Goal: Use online tool/utility: Utilize a website feature to perform a specific function

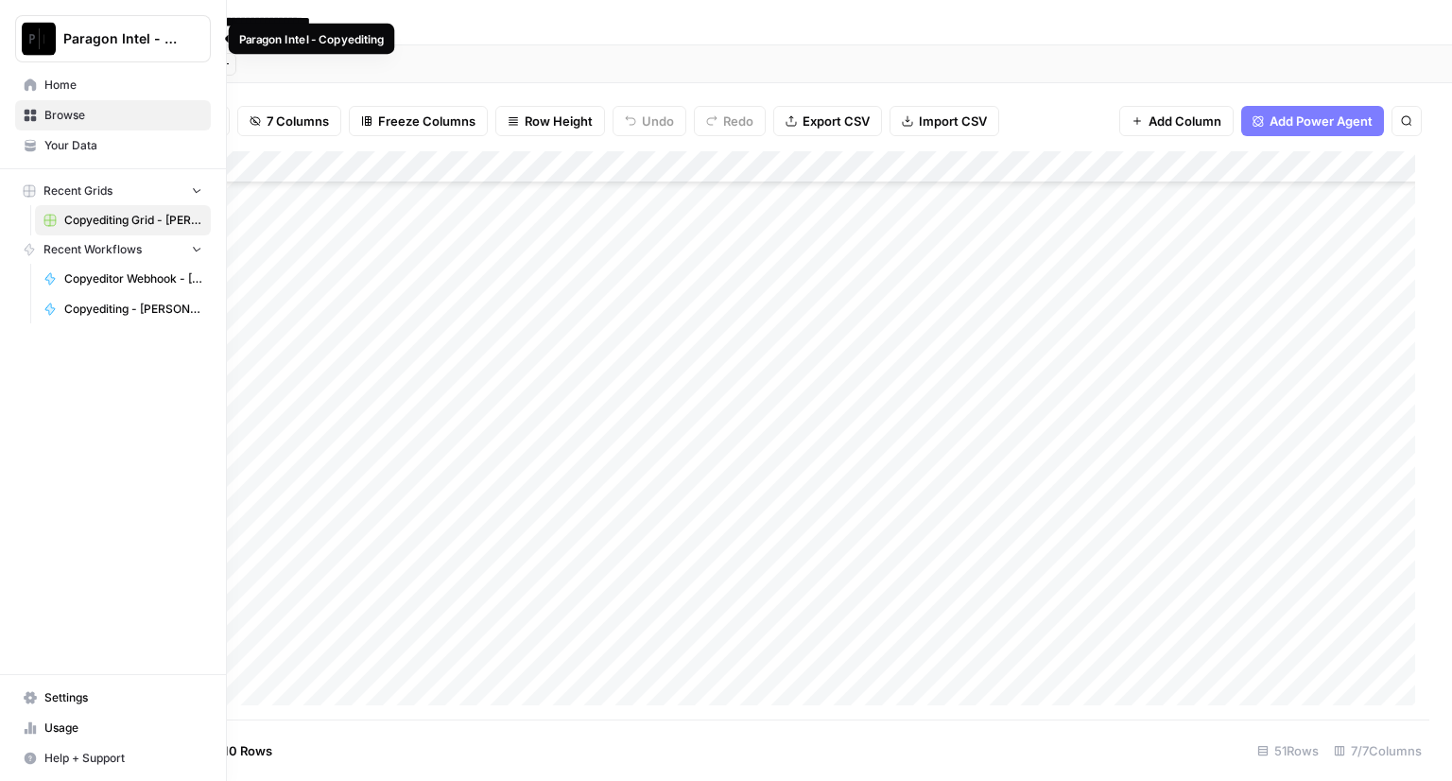
scroll to position [1148, 0]
click at [100, 82] on span "Home" at bounding box center [123, 85] width 158 height 17
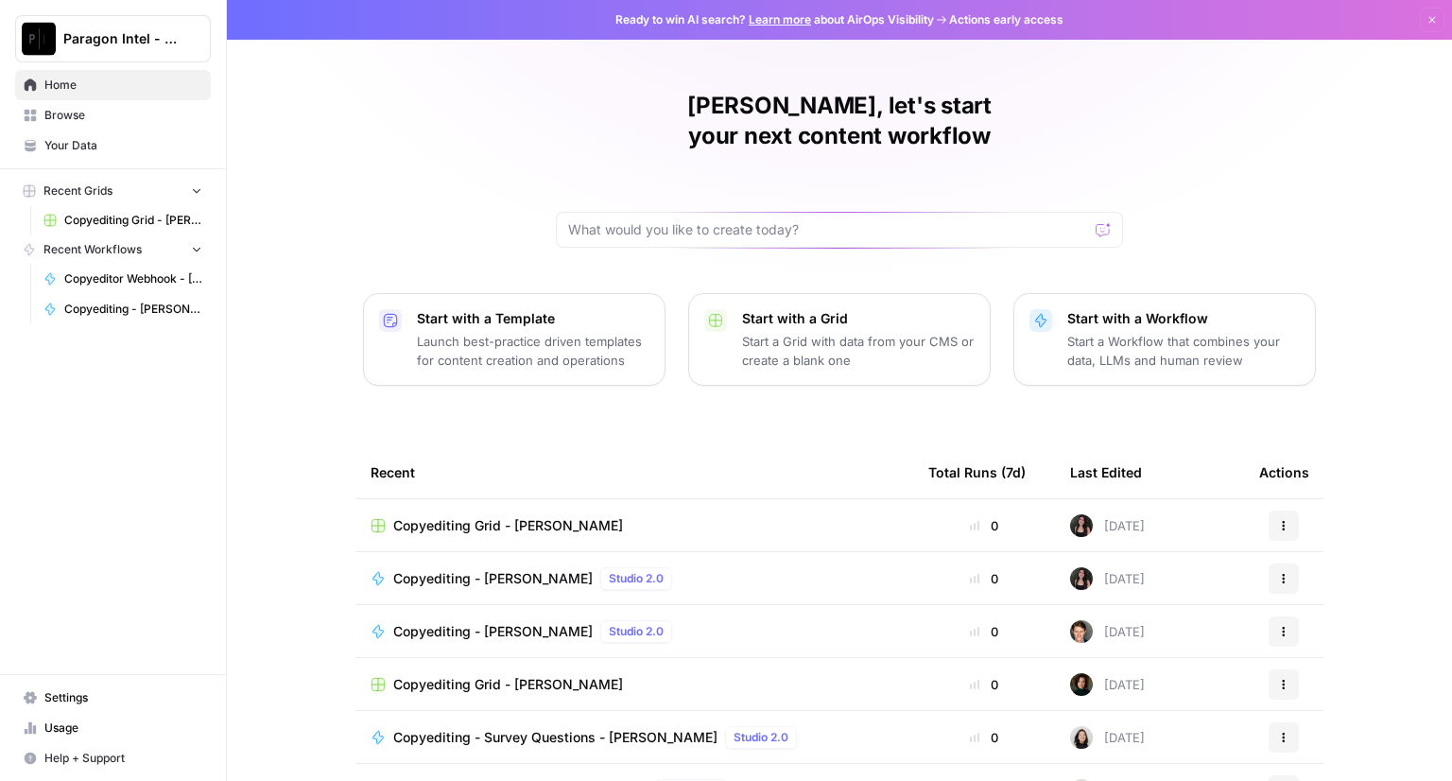
click at [496, 516] on span "Copyediting Grid - [PERSON_NAME]" at bounding box center [508, 525] width 230 height 19
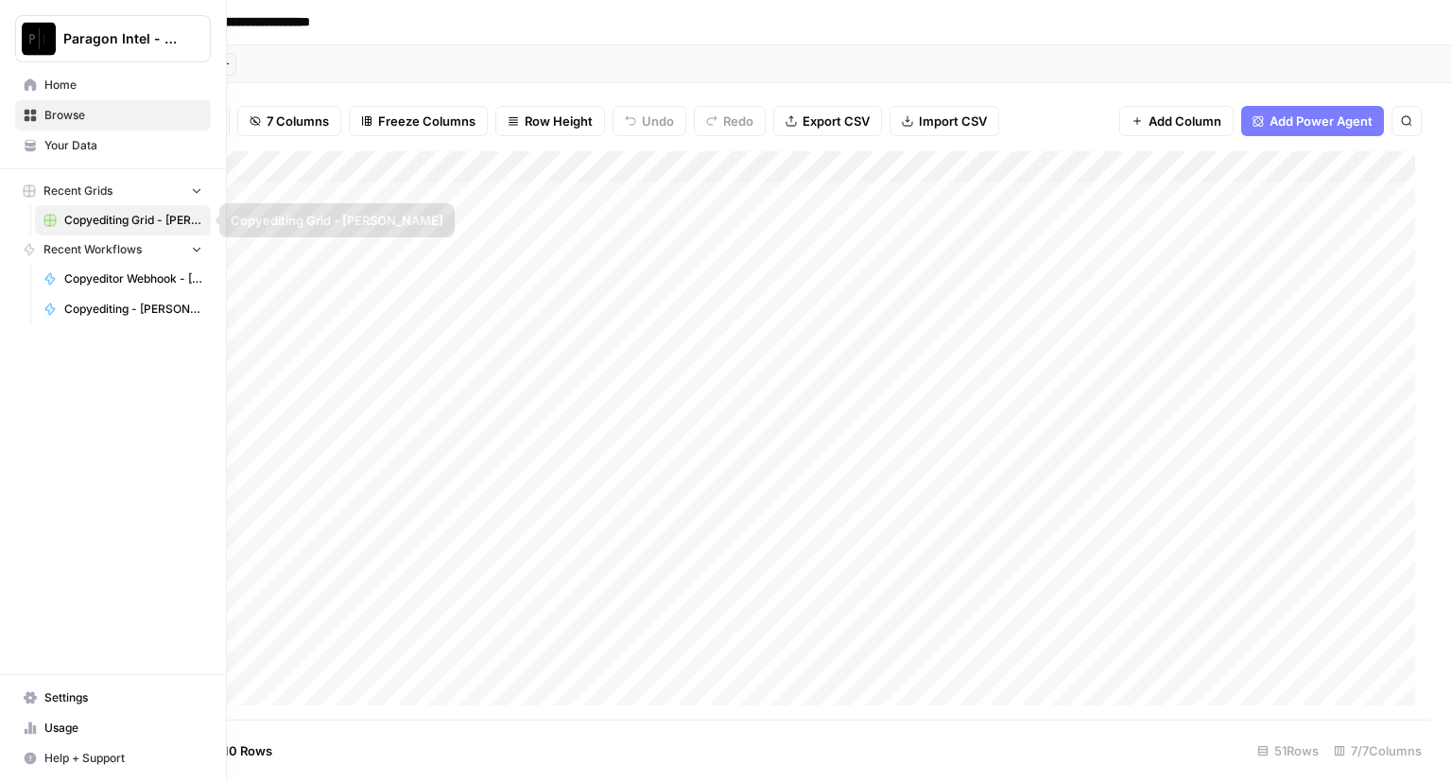
click at [107, 307] on span "Copyediting - [PERSON_NAME]" at bounding box center [133, 309] width 138 height 17
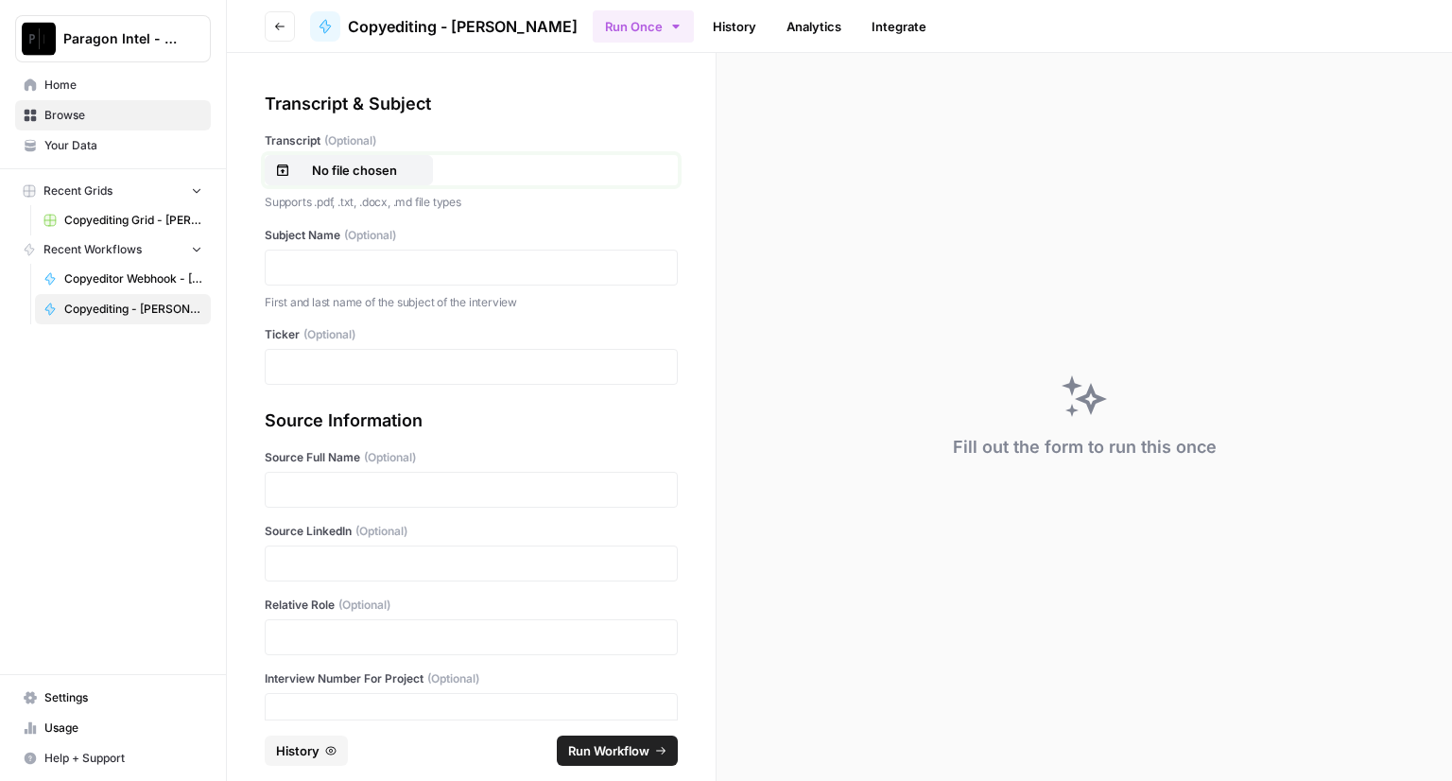
click at [385, 172] on p "No file chosen" at bounding box center [354, 170] width 121 height 19
click at [327, 268] on p at bounding box center [471, 267] width 388 height 19
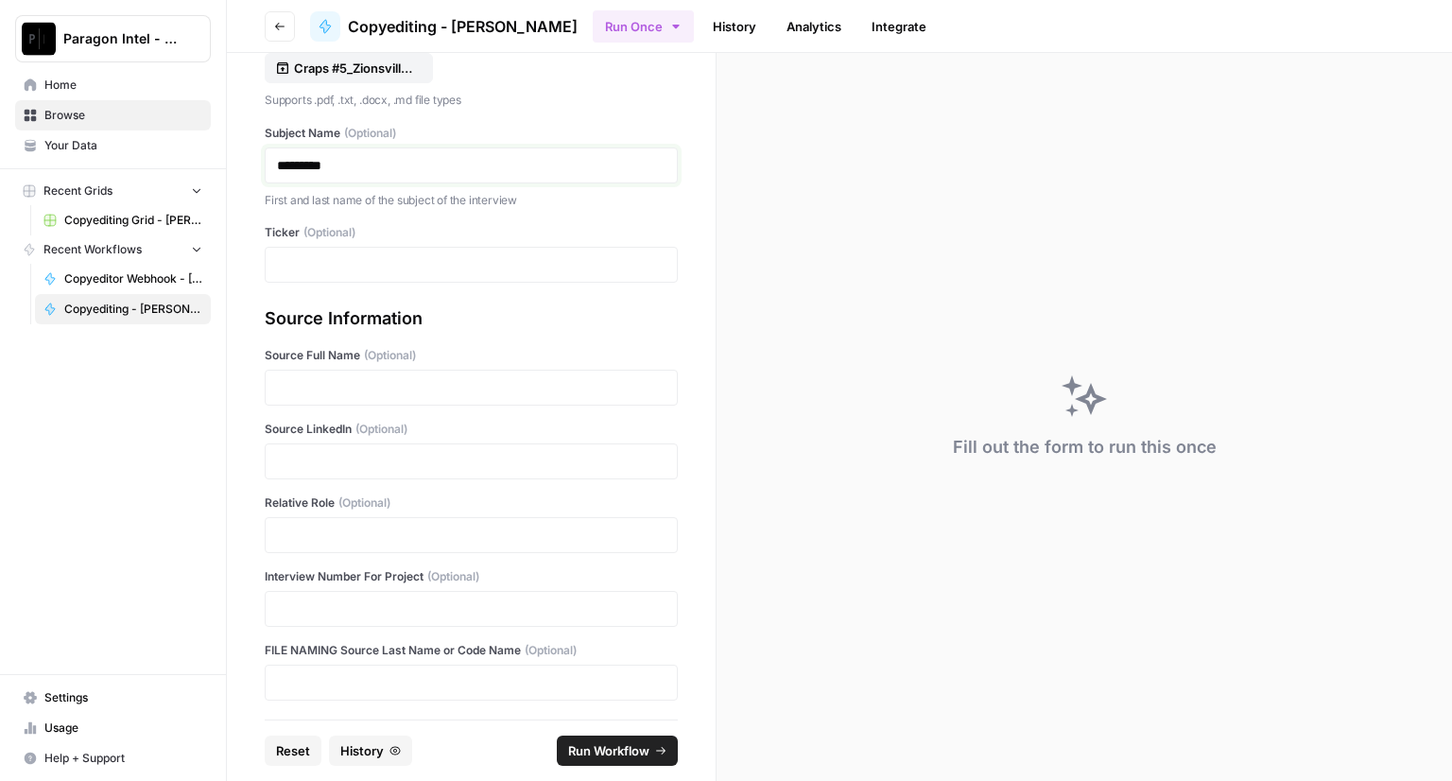
scroll to position [103, 0]
click at [293, 377] on p at bounding box center [471, 386] width 388 height 19
click at [279, 453] on p at bounding box center [471, 460] width 388 height 19
click at [286, 536] on p at bounding box center [471, 534] width 388 height 19
paste div
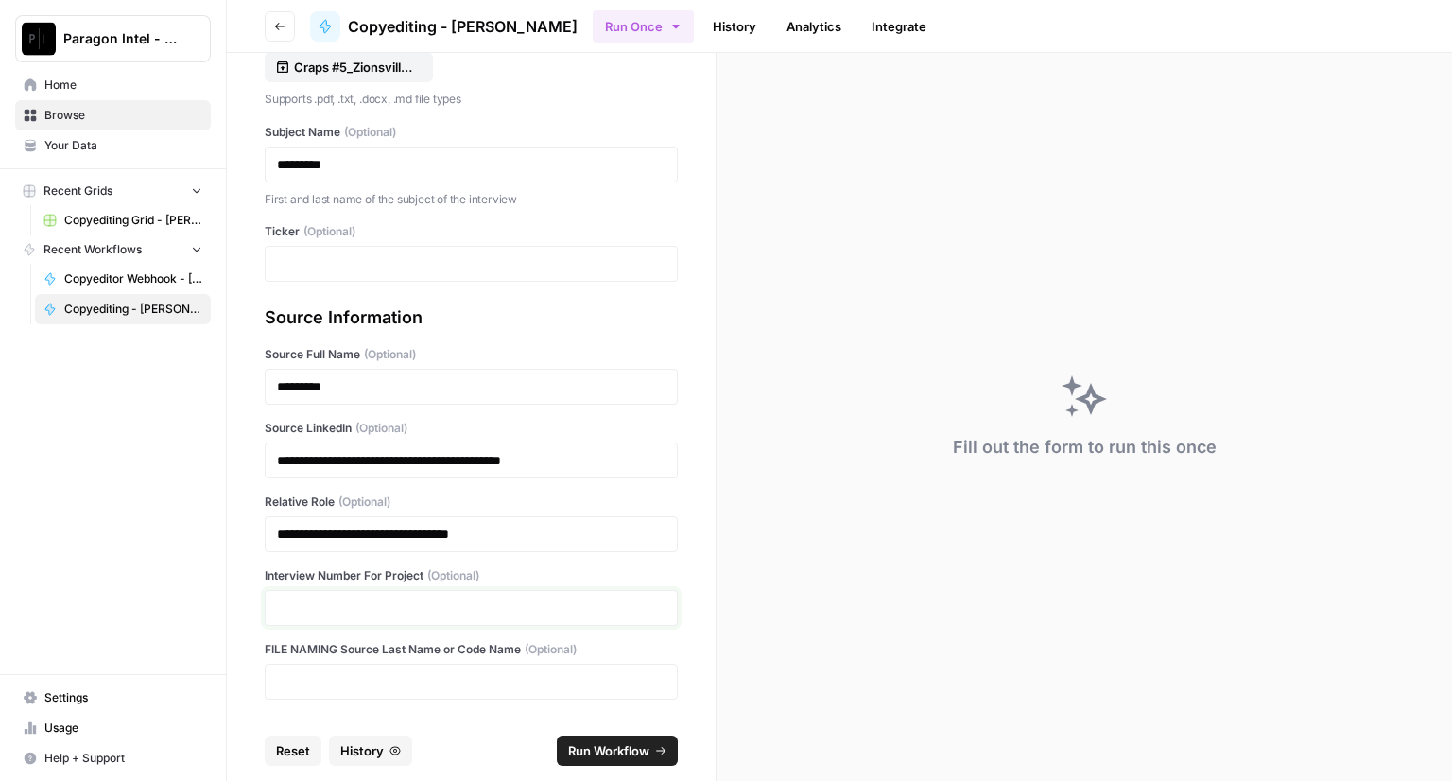
click at [361, 610] on p at bounding box center [471, 607] width 388 height 19
click at [613, 754] on span "Run Workflow" at bounding box center [608, 750] width 81 height 19
